Goal: Task Accomplishment & Management: Use online tool/utility

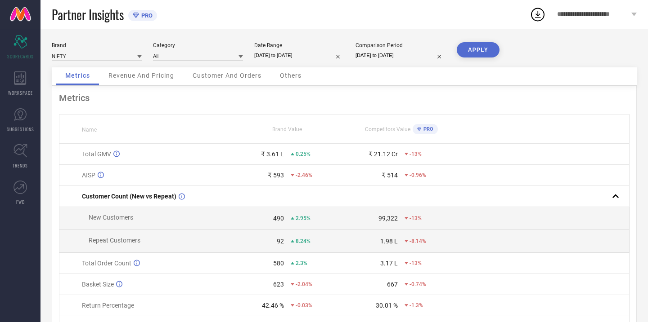
select select "2"
select select "2025"
select select "3"
select select "2025"
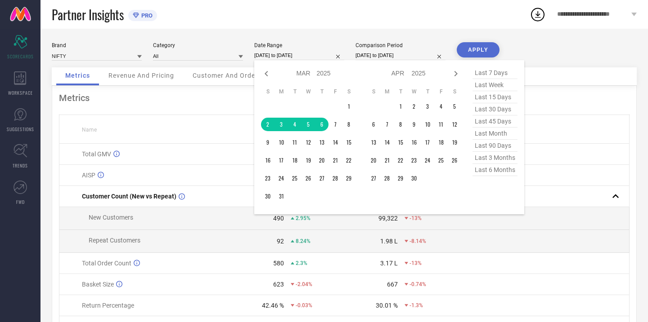
click at [303, 57] on input "[DATE] to [DATE]" at bounding box center [299, 55] width 90 height 9
click at [493, 111] on span "last 30 days" at bounding box center [494, 109] width 45 height 12
type input "[DATE] to [DATE]"
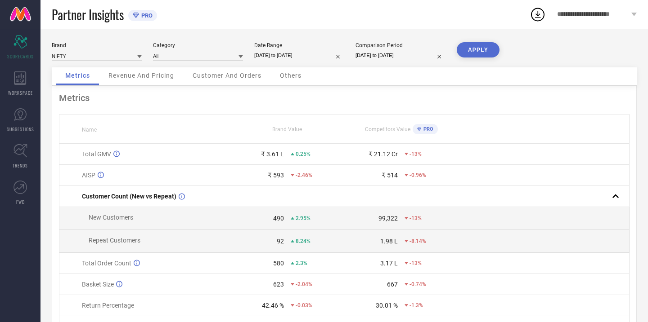
select select "1"
select select "2025"
select select "2"
select select "2025"
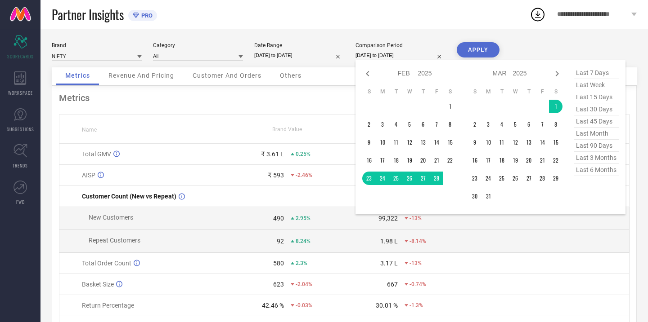
click at [391, 56] on input "[DATE] to [DATE]" at bounding box center [400, 55] width 90 height 9
click at [556, 72] on icon at bounding box center [556, 73] width 3 height 5
select select "2"
select select "2025"
select select "3"
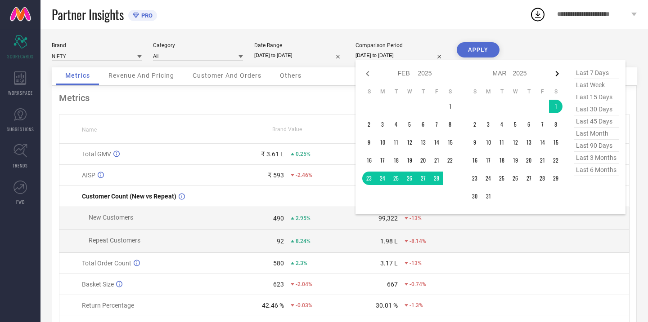
select select "2025"
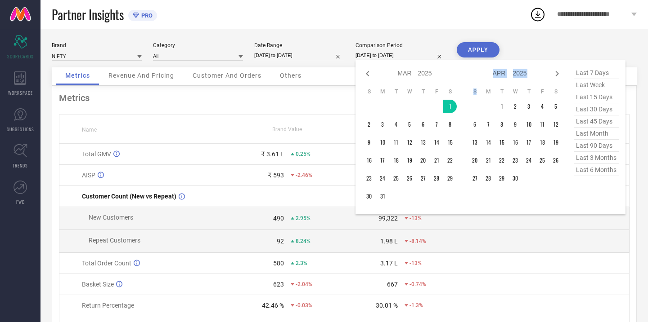
click at [556, 72] on icon at bounding box center [556, 73] width 3 height 5
select select "3"
select select "2025"
select select "4"
select select "2025"
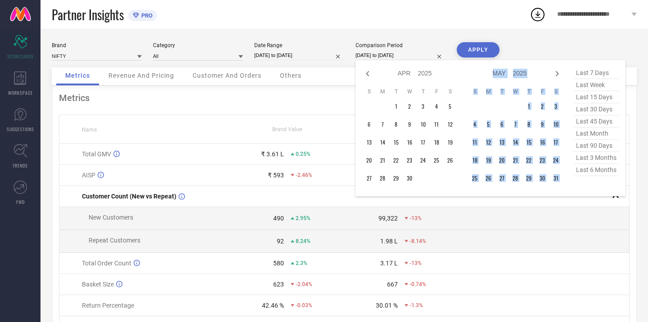
click at [556, 72] on icon at bounding box center [556, 73] width 3 height 5
select select "4"
select select "2025"
select select "5"
select select "2025"
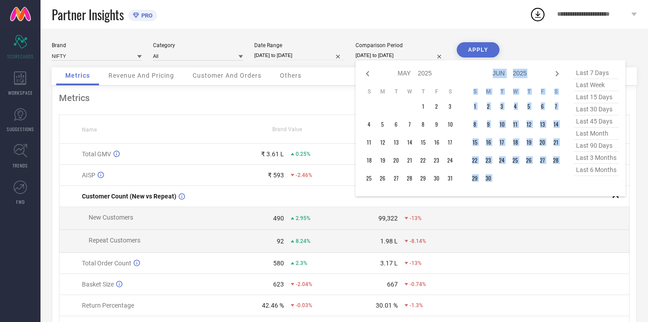
click at [556, 72] on icon at bounding box center [556, 73] width 3 height 5
select select "5"
select select "2025"
select select "6"
select select "2025"
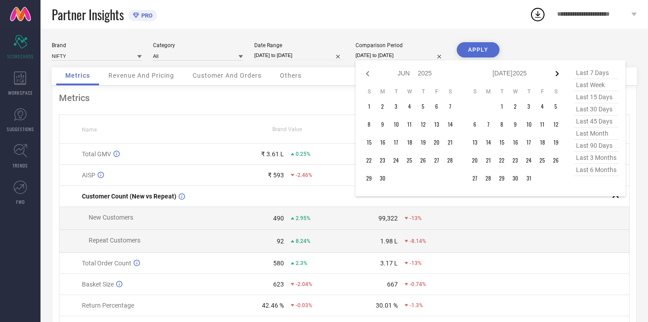
click at [556, 72] on icon at bounding box center [556, 73] width 3 height 5
select select "6"
select select "2025"
select select "7"
select select "2025"
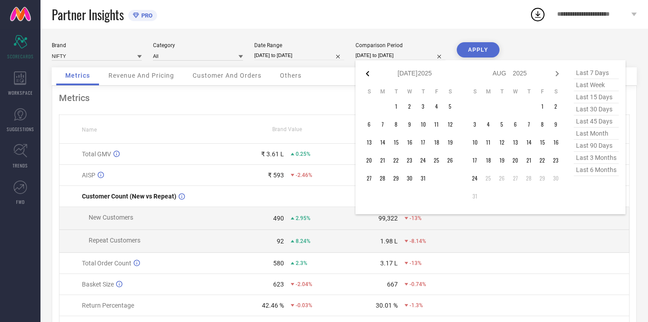
click at [364, 72] on icon at bounding box center [367, 73] width 11 height 11
select select "5"
select select "2025"
select select "6"
select select "2025"
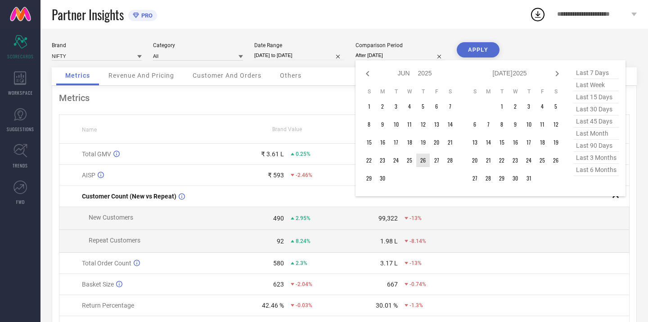
click at [419, 162] on td "26" at bounding box center [422, 160] width 13 height 13
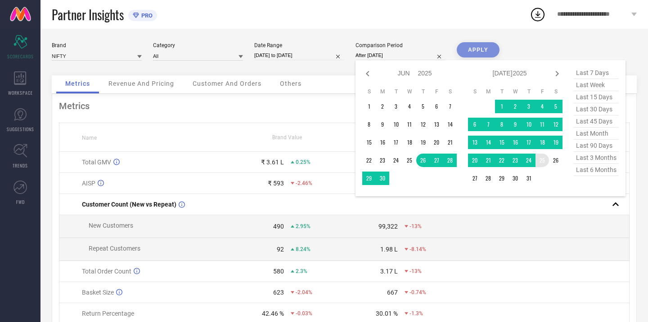
type input "[DATE] to [DATE]"
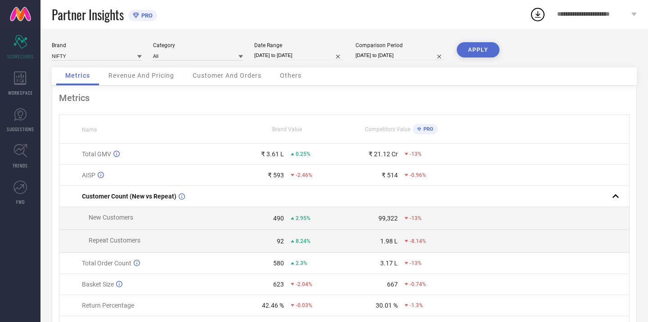
click at [487, 49] on button "APPLY" at bounding box center [477, 49] width 43 height 15
select select "6"
select select "2025"
select select "7"
select select "2025"
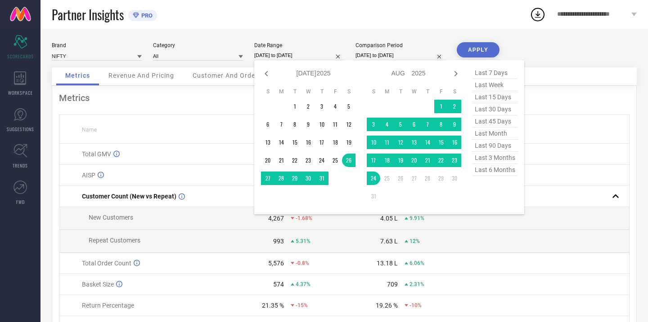
click at [286, 56] on input "[DATE] to [DATE]" at bounding box center [299, 55] width 90 height 9
click at [267, 73] on icon at bounding box center [266, 73] width 11 height 11
select select "5"
select select "2025"
select select "6"
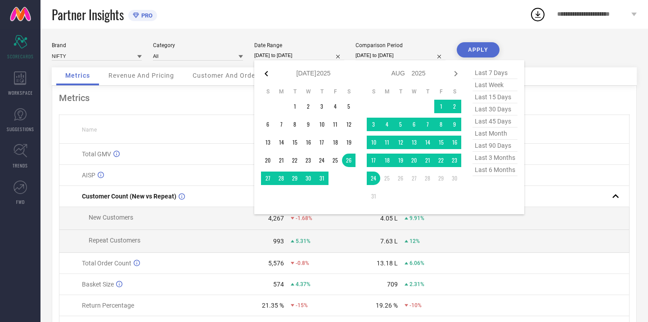
select select "2025"
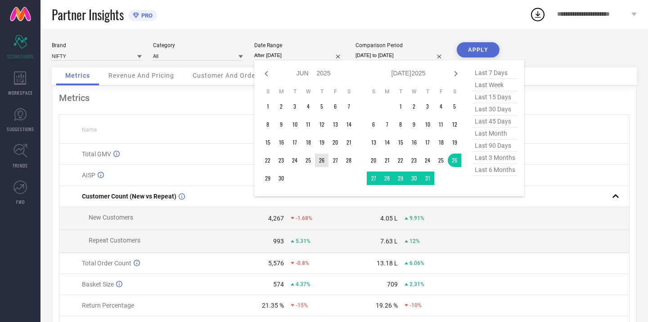
click at [322, 162] on td "26" at bounding box center [321, 160] width 13 height 13
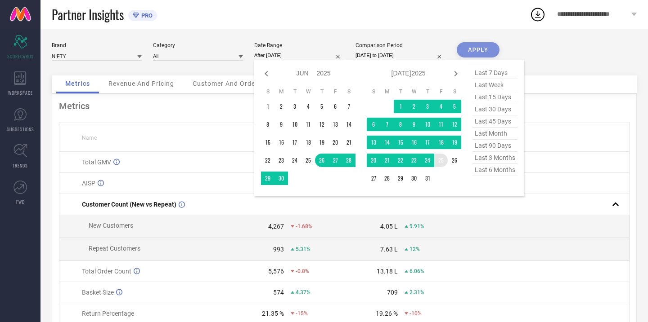
type input "[DATE] to [DATE]"
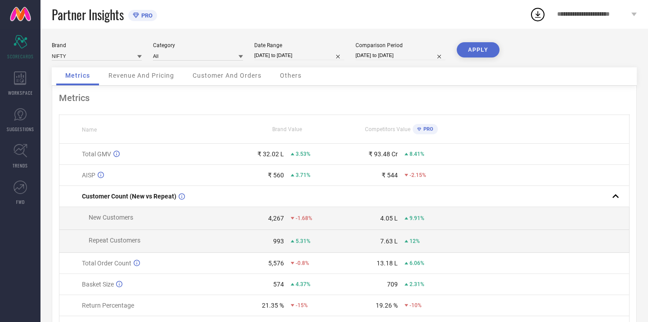
click at [371, 56] on input "[DATE] to [DATE]" at bounding box center [400, 55] width 90 height 9
select select "5"
select select "2025"
select select "6"
select select "2025"
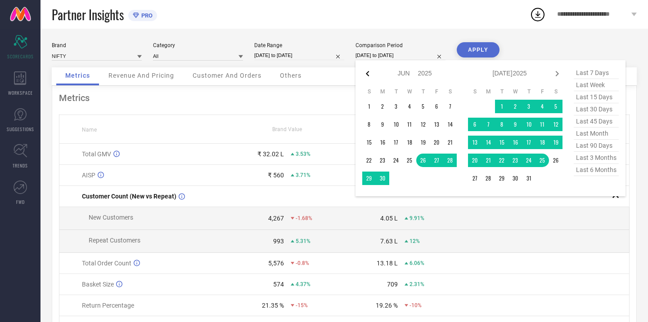
click at [369, 72] on icon at bounding box center [367, 73] width 11 height 11
select select "4"
select select "2025"
select select "5"
select select "2025"
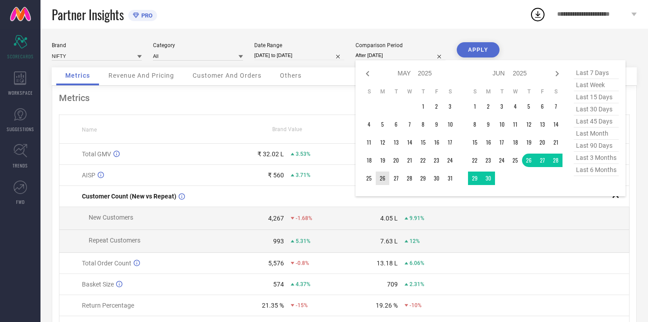
click at [382, 179] on td "26" at bounding box center [382, 178] width 13 height 13
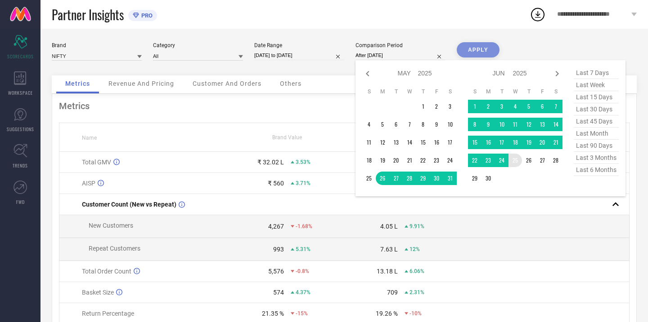
type input "[DATE] to [DATE]"
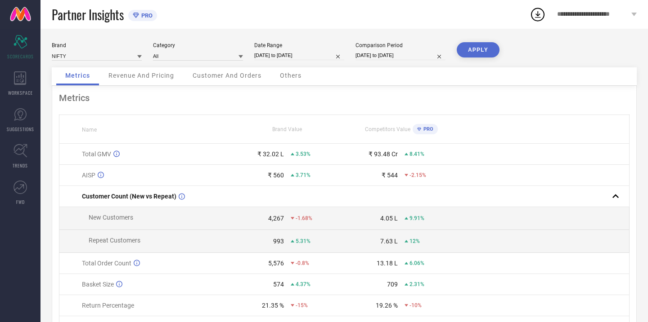
click at [489, 52] on button "APPLY" at bounding box center [477, 49] width 43 height 15
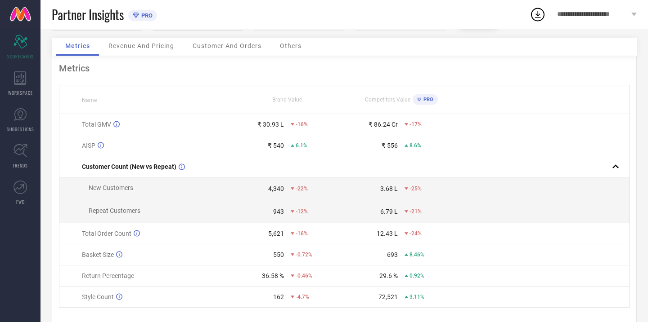
scroll to position [54, 0]
